Goal: Task Accomplishment & Management: Manage account settings

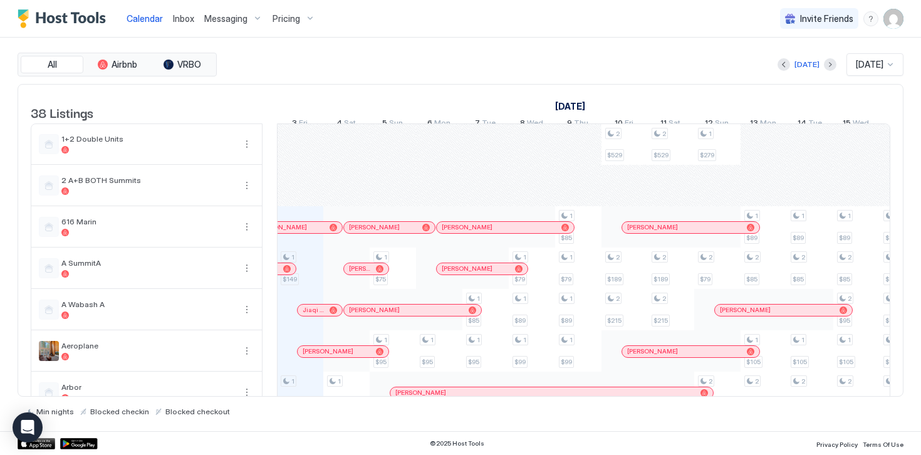
click at [229, 17] on span "Messaging" at bounding box center [225, 18] width 43 height 11
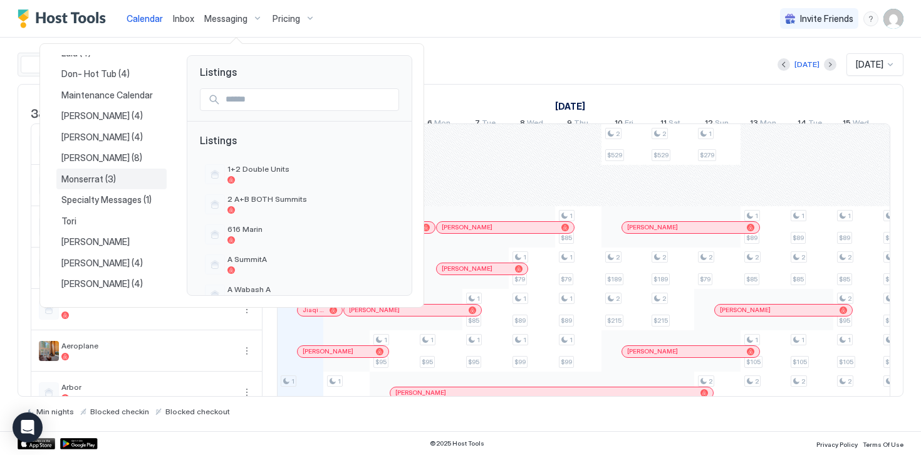
scroll to position [183, 0]
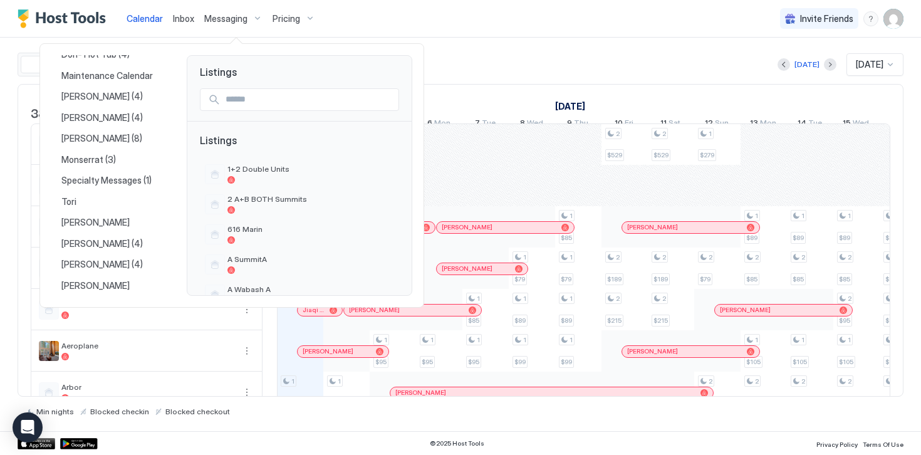
click at [530, 65] on div at bounding box center [460, 227] width 921 height 455
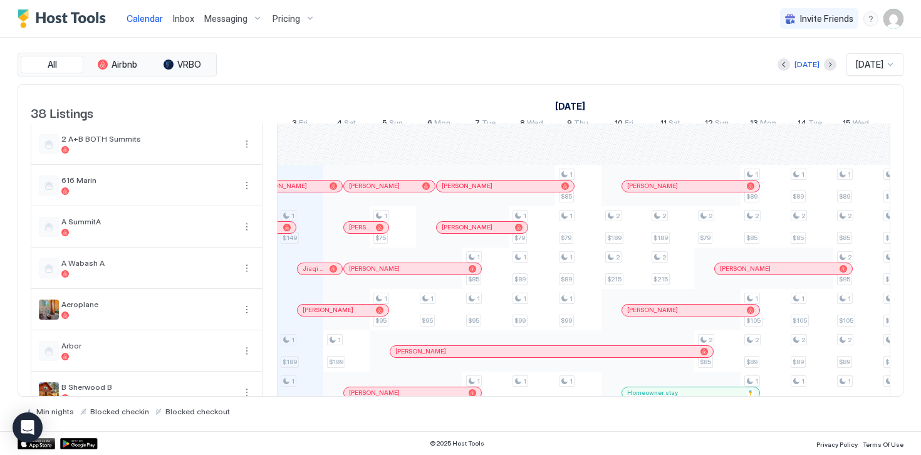
scroll to position [0, 0]
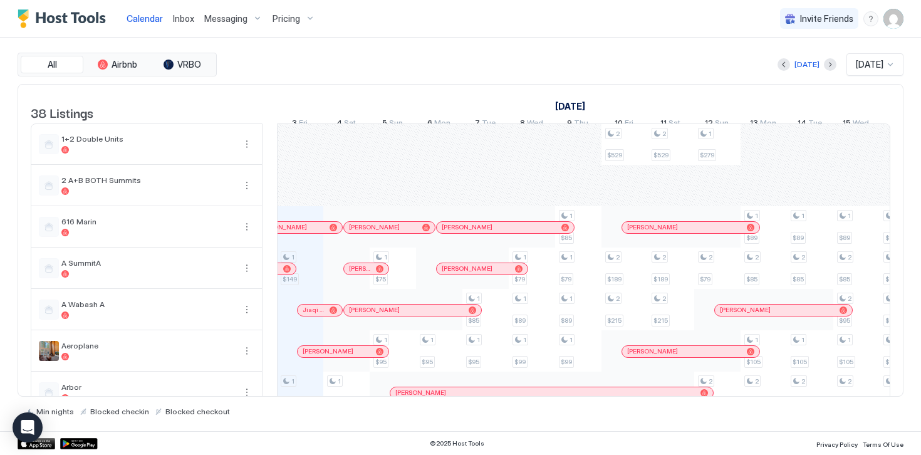
click at [894, 20] on img "User profile" at bounding box center [894, 19] width 20 height 20
click at [792, 71] on span "Settings" at bounding box center [781, 70] width 34 height 11
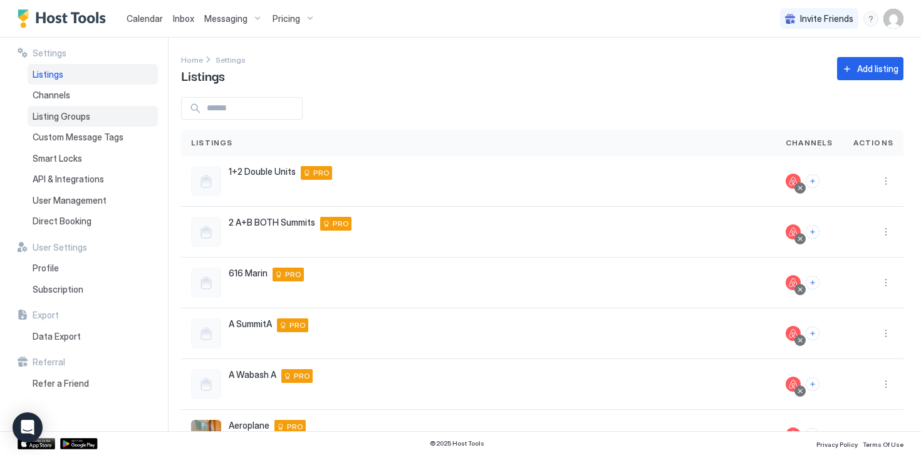
click at [63, 117] on span "Listing Groups" at bounding box center [62, 116] width 58 height 11
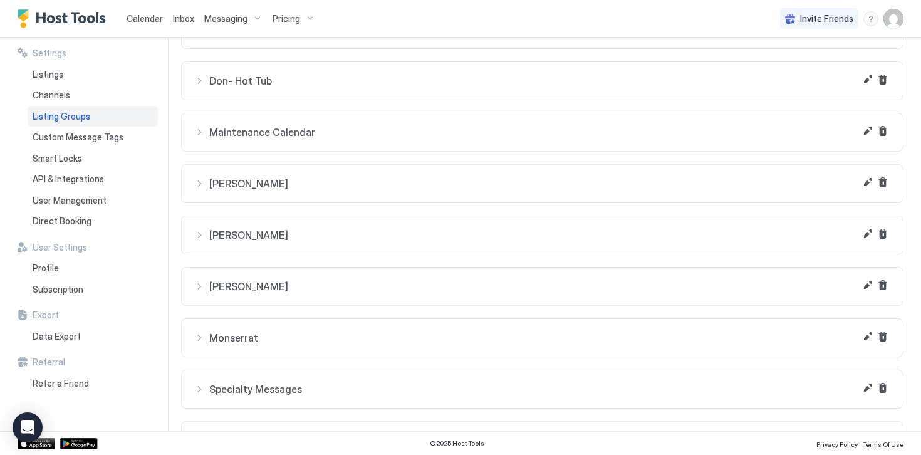
scroll to position [366, 0]
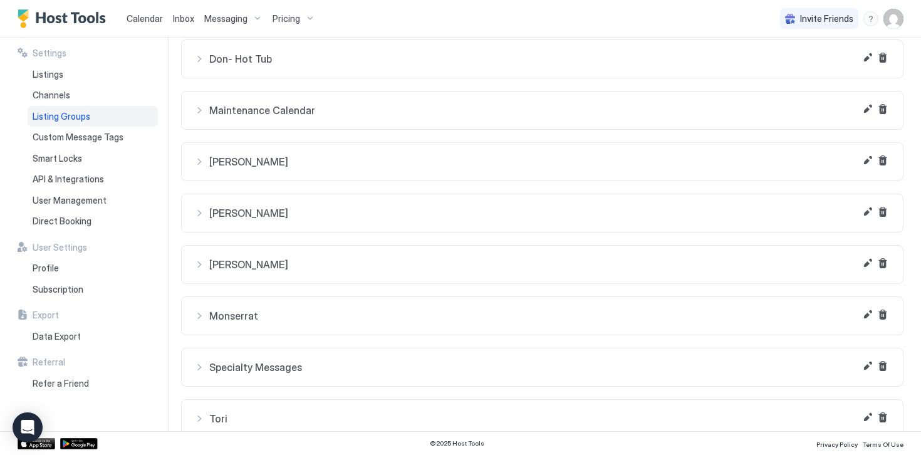
click at [199, 268] on div "[PERSON_NAME]" at bounding box center [542, 264] width 696 height 13
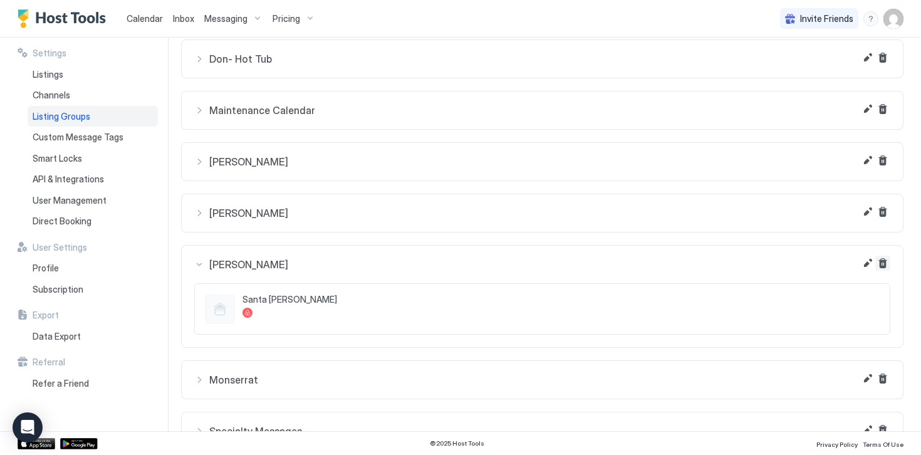
click at [886, 266] on button "Delete" at bounding box center [883, 263] width 15 height 15
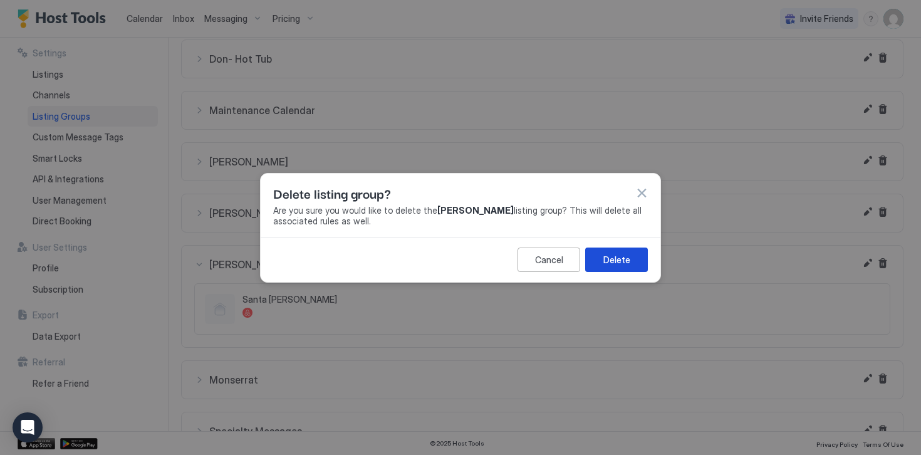
click at [609, 265] on div "Delete" at bounding box center [617, 259] width 27 height 13
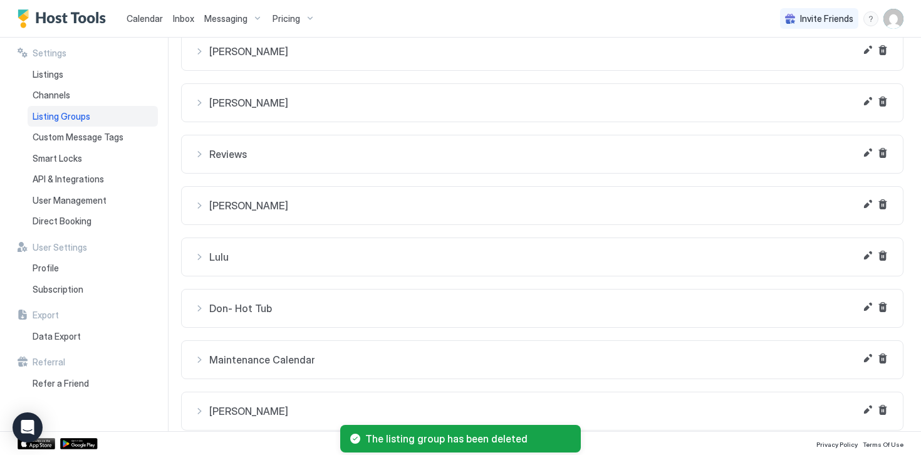
scroll to position [0, 0]
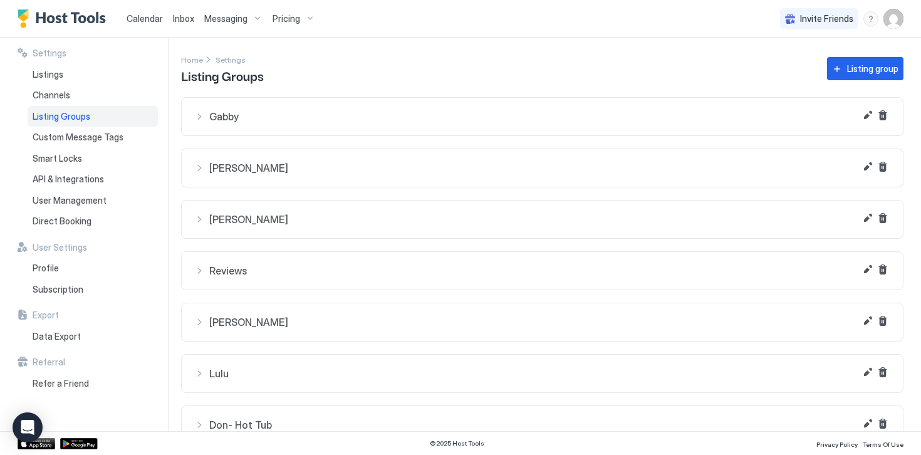
click at [78, 22] on img "Host Tools Logo" at bounding box center [65, 18] width 94 height 19
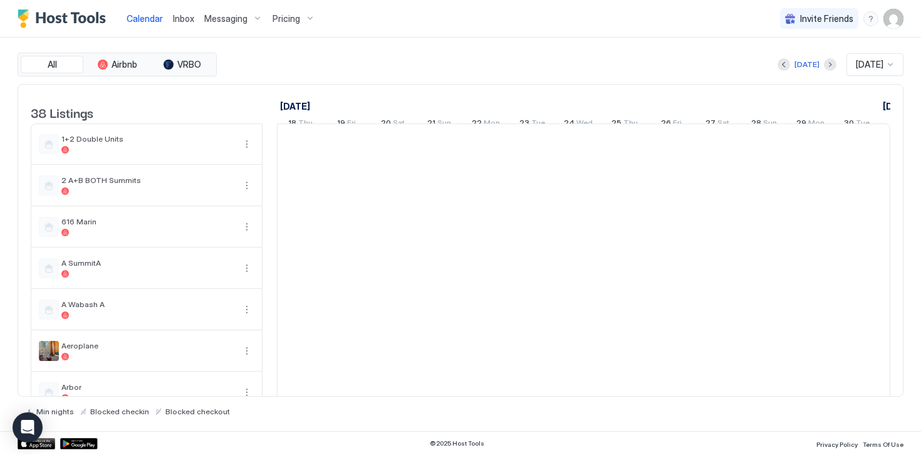
scroll to position [0, 696]
